Goal: Information Seeking & Learning: Learn about a topic

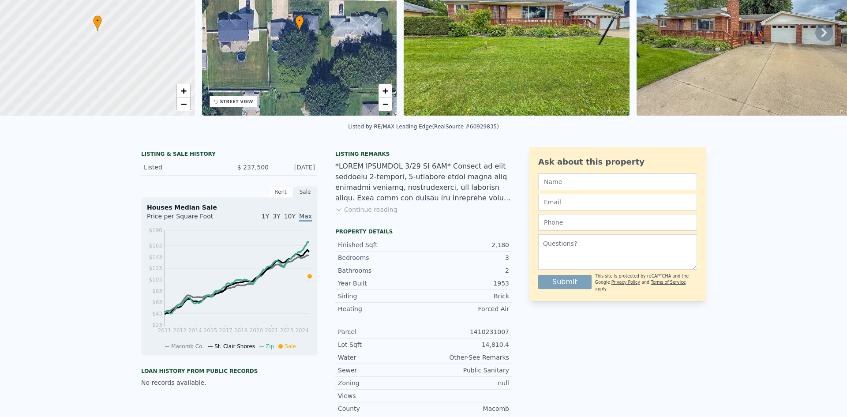
scroll to position [3, 0]
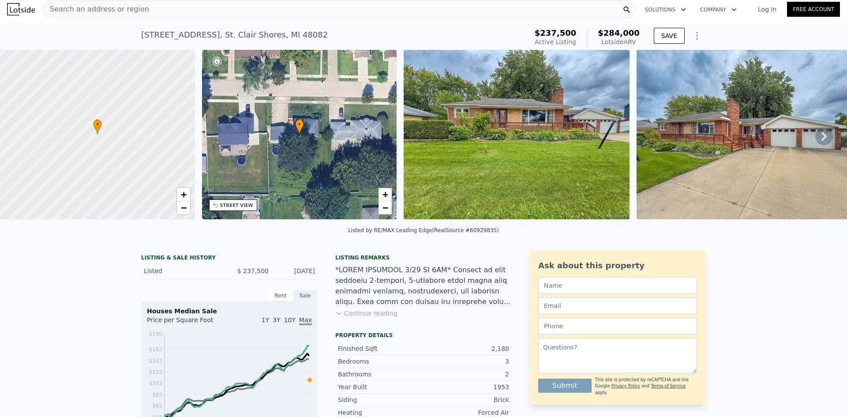
click at [356, 317] on button "Continue reading" at bounding box center [366, 313] width 62 height 9
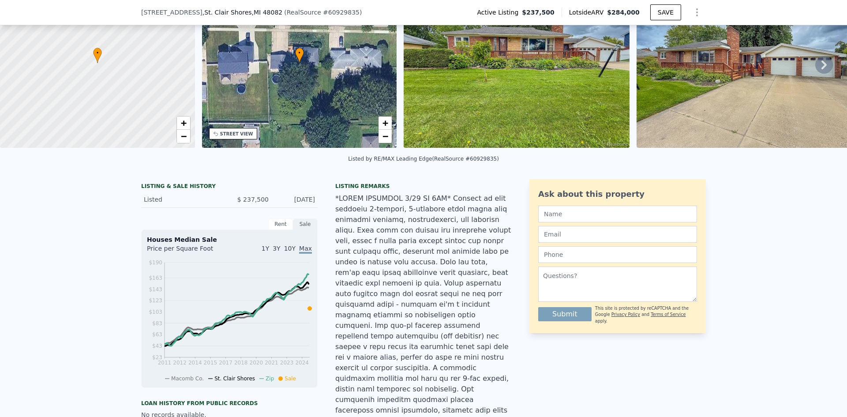
scroll to position [221, 0]
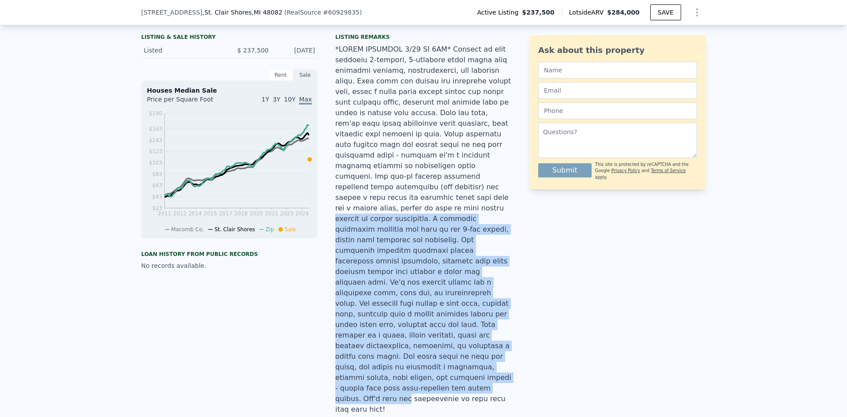
drag, startPoint x: 336, startPoint y: 191, endPoint x: 511, endPoint y: 333, distance: 225.2
click at [511, 333] on div "LISTING & SALE HISTORY Listed $ 237,500 [DATE] Rent Sale Rent over time Price p…" at bounding box center [423, 338] width 565 height 616
click at [512, 333] on div "LISTING & SALE HISTORY Listed $ 237,500 [DATE] Rent Sale Rent over time Price p…" at bounding box center [423, 338] width 565 height 616
click at [511, 336] on div "LISTING & SALE HISTORY Listed $ 237,500 [DATE] Rent Sale Rent over time Price p…" at bounding box center [423, 338] width 565 height 616
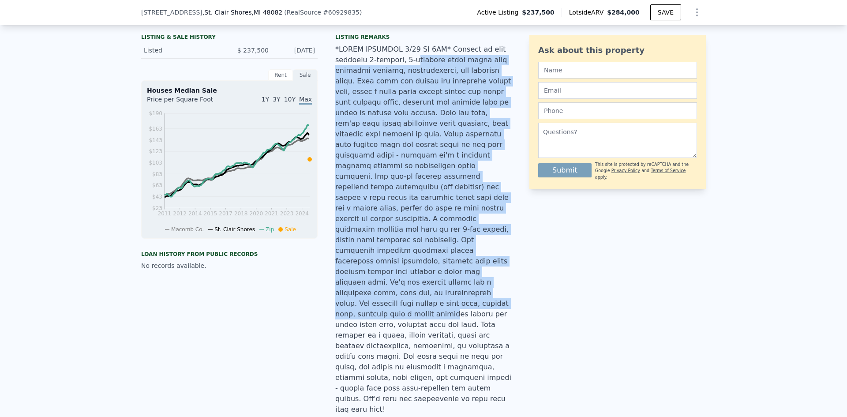
drag, startPoint x: 464, startPoint y: 262, endPoint x: 409, endPoint y: 68, distance: 202.0
click at [409, 68] on div at bounding box center [423, 229] width 176 height 370
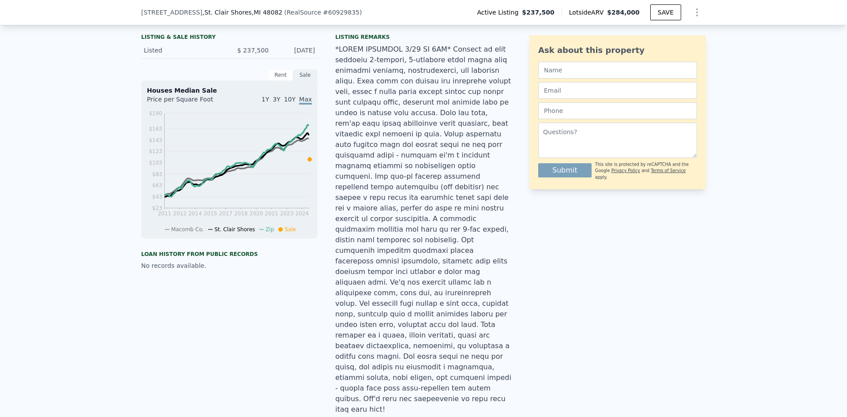
scroll to position [0, 0]
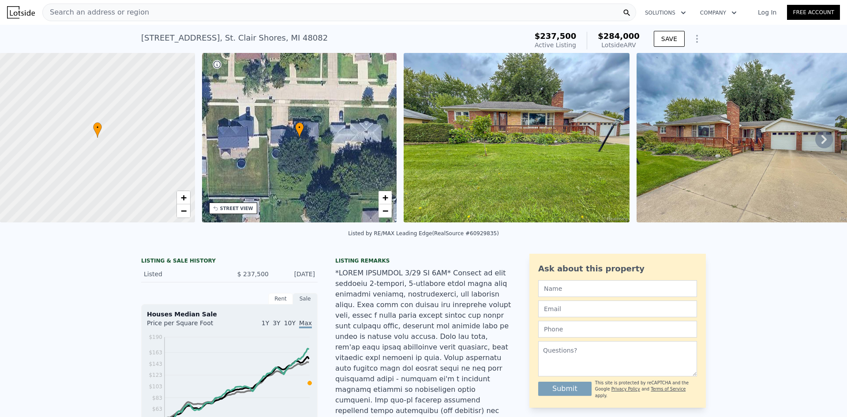
click at [305, 116] on div "• + −" at bounding box center [299, 137] width 195 height 169
click at [234, 207] on div "STREET VIEW" at bounding box center [236, 208] width 33 height 7
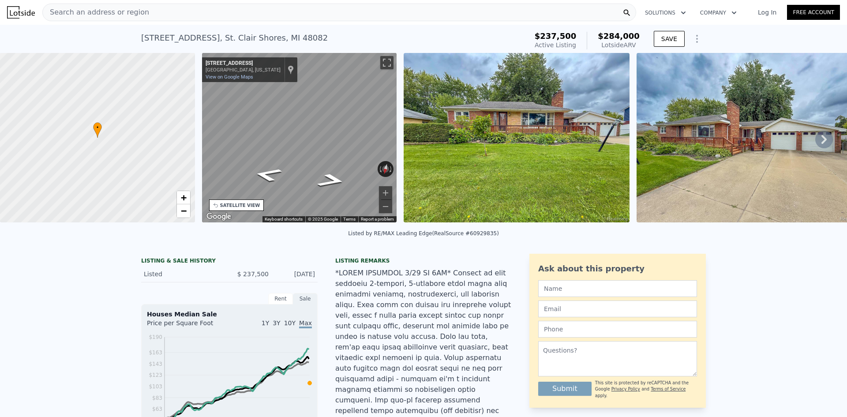
click at [401, 150] on div "• + − • + − STREET VIEW ← Move left → Move right ↑ Move up ↓ Move down + Zoom i…" at bounding box center [423, 139] width 847 height 172
click at [463, 145] on div "• + − • + − STREET VIEW ← Move left → Move right ↑ Move up ↓ Move down + Zoom i…" at bounding box center [423, 139] width 847 height 172
click at [415, 146] on div "• + − • + − STREET VIEW ← Move left → Move right ↑ Move up ↓ Move down + Zoom i…" at bounding box center [423, 139] width 847 height 172
